Goal: Information Seeking & Learning: Learn about a topic

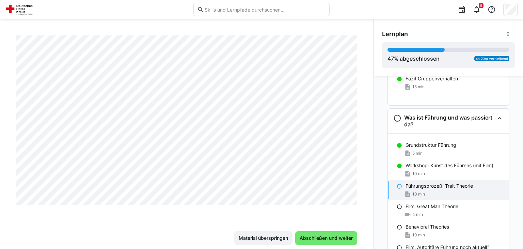
scroll to position [577, 0]
click at [323, 235] on span "Abschließen und weiter" at bounding box center [325, 237] width 55 height 7
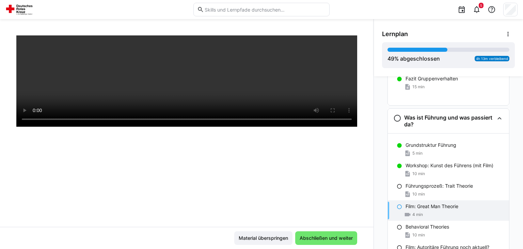
scroll to position [116, 0]
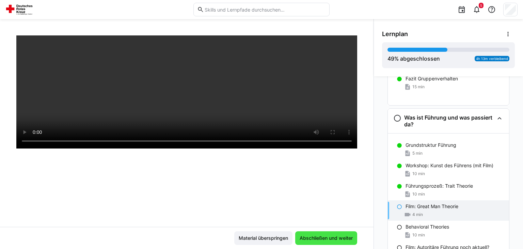
click at [335, 237] on span "Abschließen und weiter" at bounding box center [325, 237] width 55 height 7
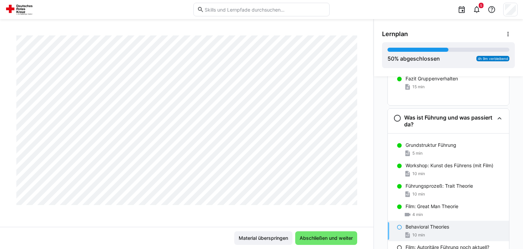
scroll to position [299, 0]
click at [477, 9] on eds-icon at bounding box center [476, 9] width 8 height 8
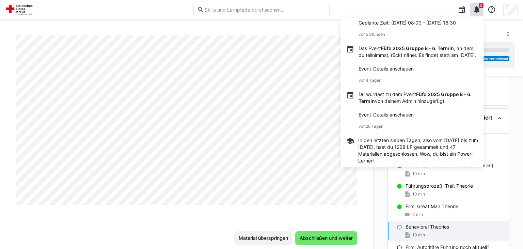
scroll to position [0, 0]
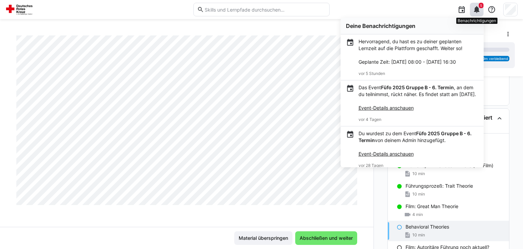
click at [481, 9] on div "5" at bounding box center [477, 10] width 14 height 14
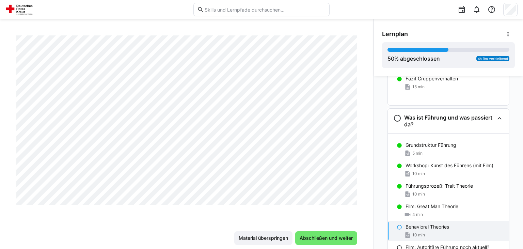
scroll to position [333, 0]
click at [334, 239] on span "Abschließen und weiter" at bounding box center [325, 237] width 55 height 7
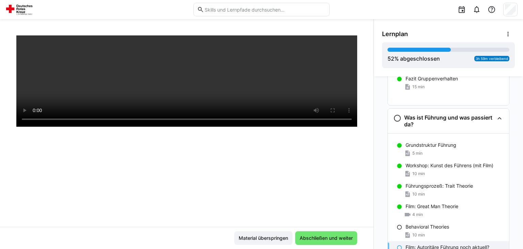
scroll to position [116, 0]
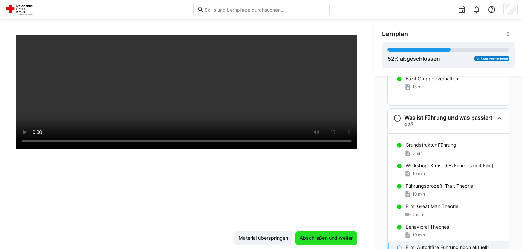
click at [321, 242] on span "Abschließen und weiter" at bounding box center [326, 238] width 62 height 14
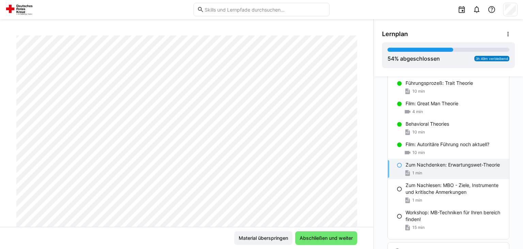
scroll to position [0, 0]
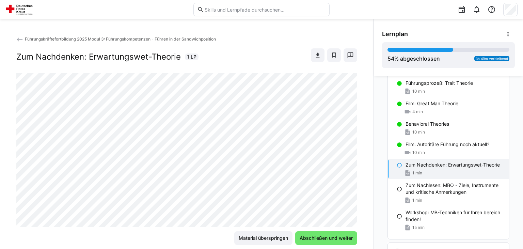
click at [52, 38] on span "Führungskräftefortbildung 2025 Modul 3: Führungskompetenzen - Führen in der San…" at bounding box center [120, 38] width 191 height 5
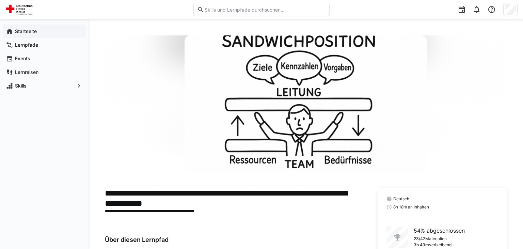
click at [0, 0] on app-navigation-label "Startseite" at bounding box center [0, 0] width 0 height 0
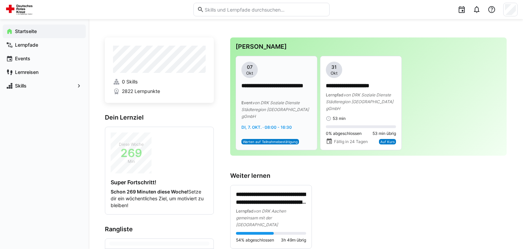
click at [267, 92] on p "**********" at bounding box center [276, 90] width 70 height 16
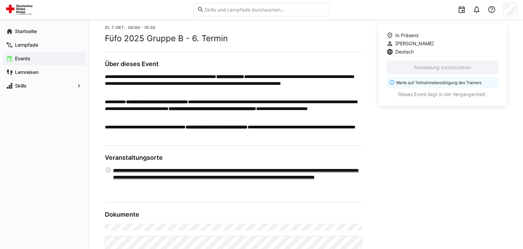
scroll to position [213, 0]
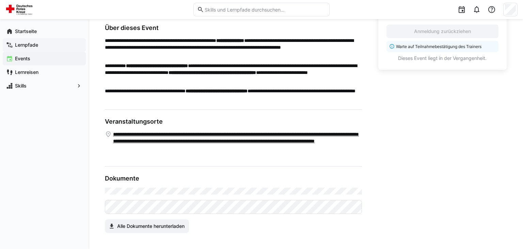
click at [0, 0] on app-navigation-label "Lernpfade" at bounding box center [0, 0] width 0 height 0
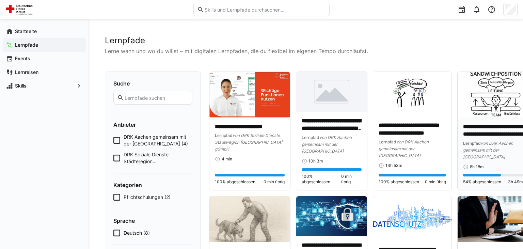
click at [508, 116] on img at bounding box center [497, 95] width 81 height 46
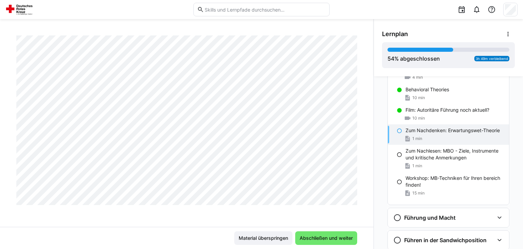
scroll to position [333, 0]
click at [323, 239] on span "Abschließen und weiter" at bounding box center [325, 237] width 55 height 7
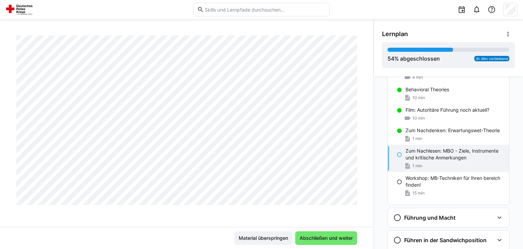
scroll to position [577, 0]
click at [329, 240] on span "Abschließen und weiter" at bounding box center [325, 237] width 55 height 7
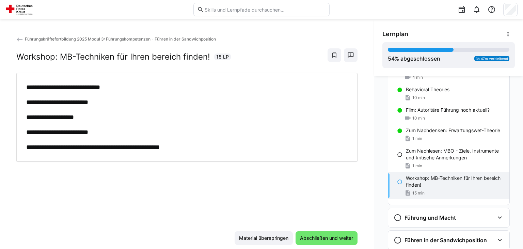
scroll to position [0, 0]
click at [332, 240] on span "Abschließen und weiter" at bounding box center [326, 237] width 55 height 7
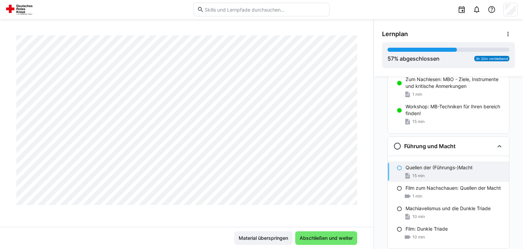
scroll to position [333, 0]
click at [337, 240] on span "Abschließen und weiter" at bounding box center [325, 237] width 55 height 7
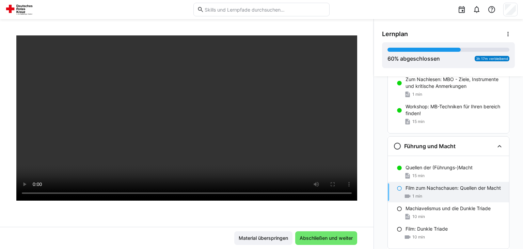
scroll to position [68, 0]
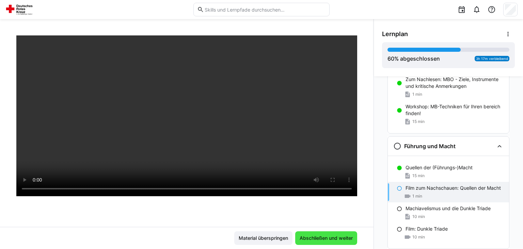
click at [326, 239] on span "Abschließen und weiter" at bounding box center [325, 237] width 55 height 7
